Goal: Information Seeking & Learning: Learn about a topic

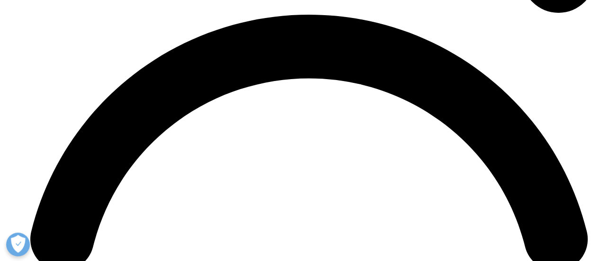
scroll to position [3783, 0]
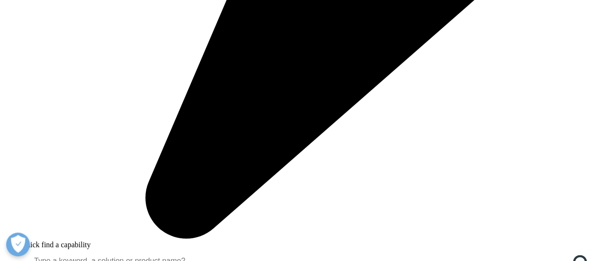
scroll to position [646, 0]
drag, startPoint x: 542, startPoint y: 199, endPoint x: 75, endPoint y: 169, distance: 468.3
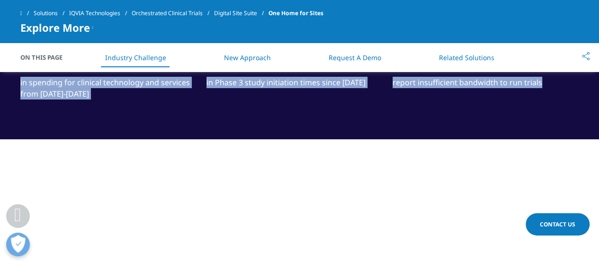
drag, startPoint x: 21, startPoint y: 168, endPoint x: 554, endPoint y: 194, distance: 533.8
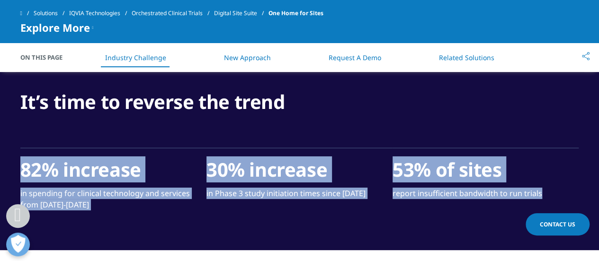
click at [554, 194] on ul "82% increase in spending for clinical technology and services from [DATE]-[DATE…" at bounding box center [299, 199] width 559 height 102
copy ul "82% increase in spending for clinical technology and services from [DATE]-[DATE…"
